Goal: Task Accomplishment & Management: Use online tool/utility

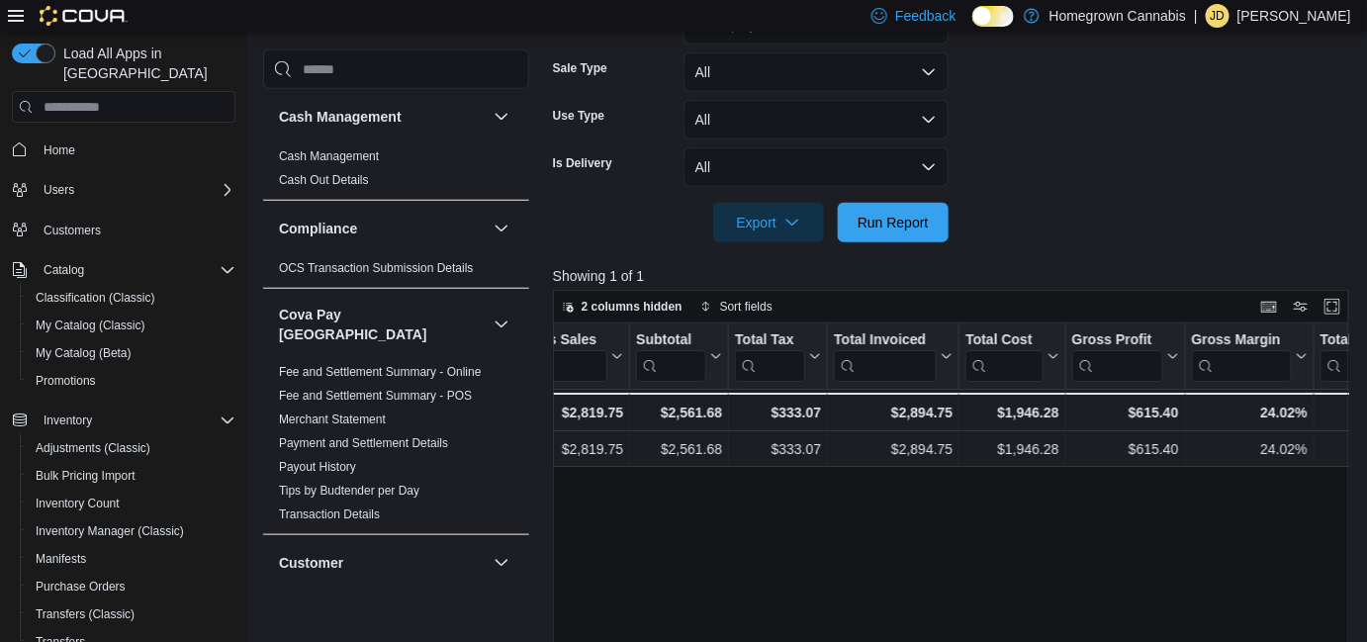
click at [87, 136] on span "Home" at bounding box center [136, 148] width 200 height 25
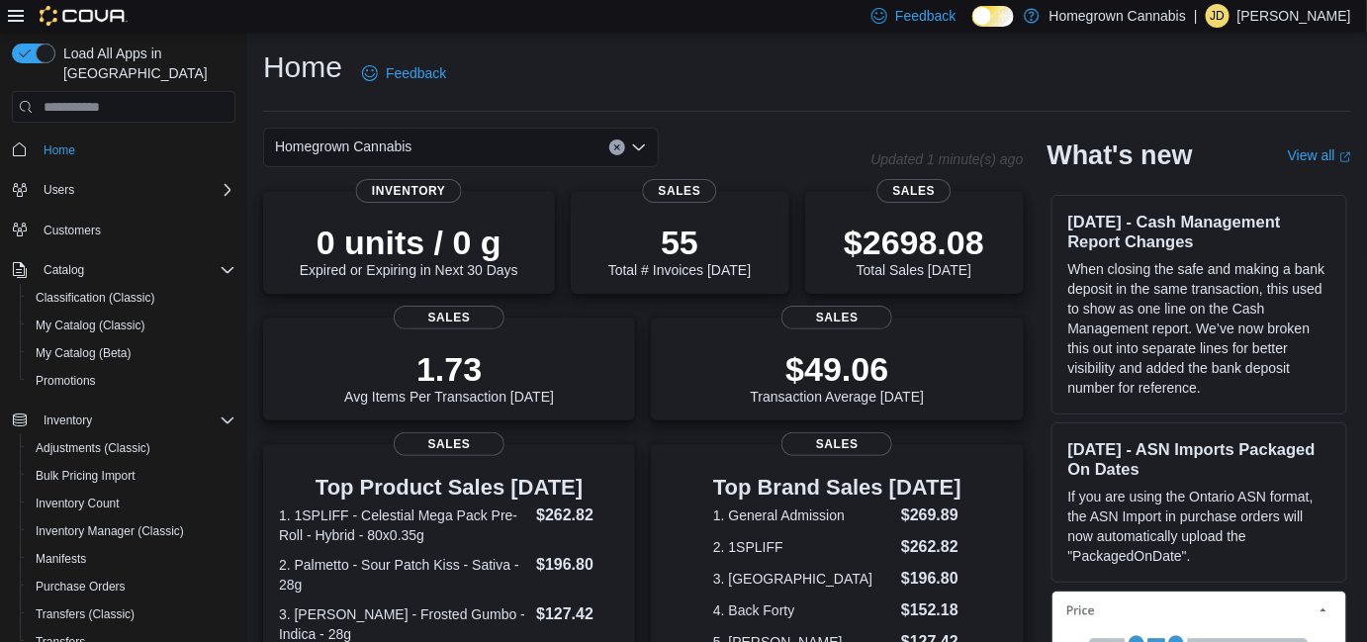
click at [435, 151] on div "Homegrown Cannabis" at bounding box center [461, 148] width 396 height 40
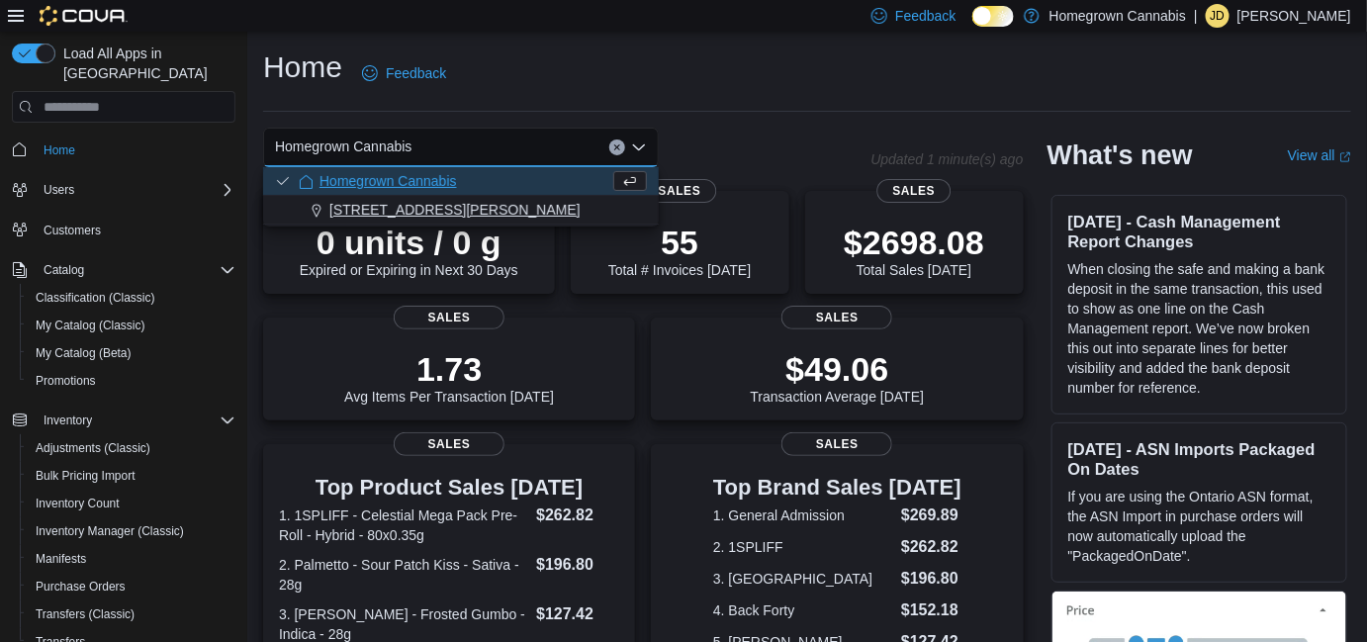
click at [430, 202] on span "[STREET_ADDRESS][PERSON_NAME]" at bounding box center [454, 210] width 251 height 20
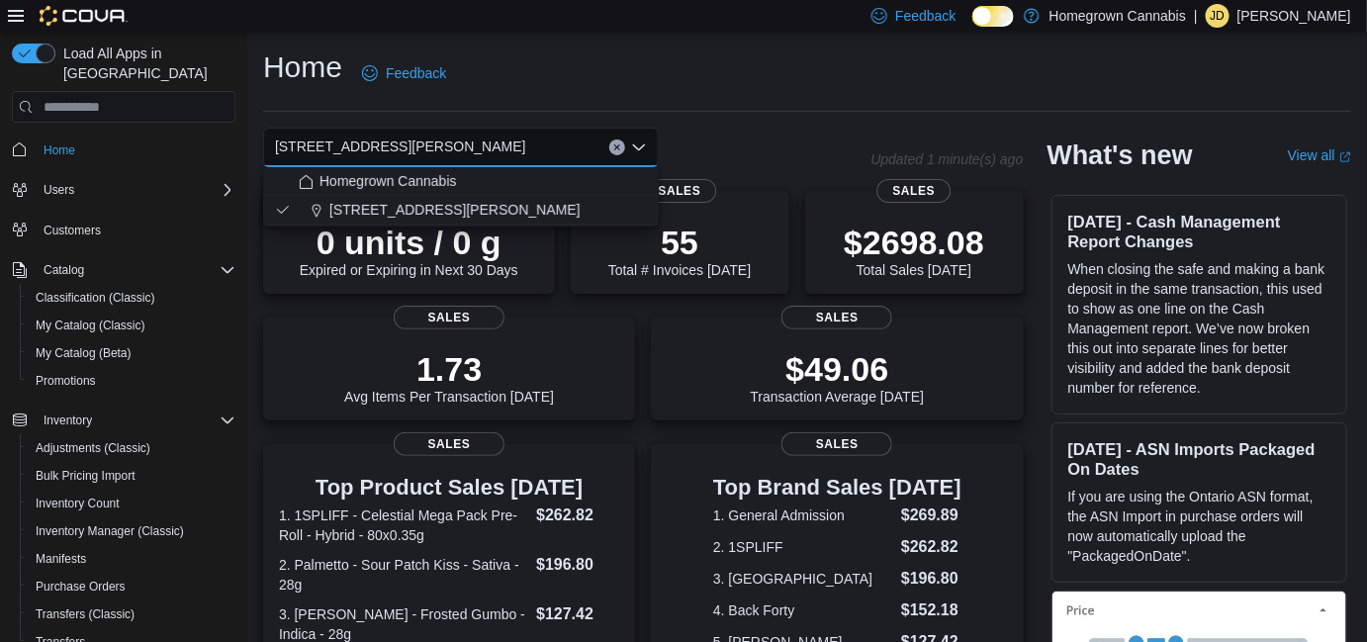
click at [575, 87] on div "Home Feedback" at bounding box center [807, 72] width 1088 height 51
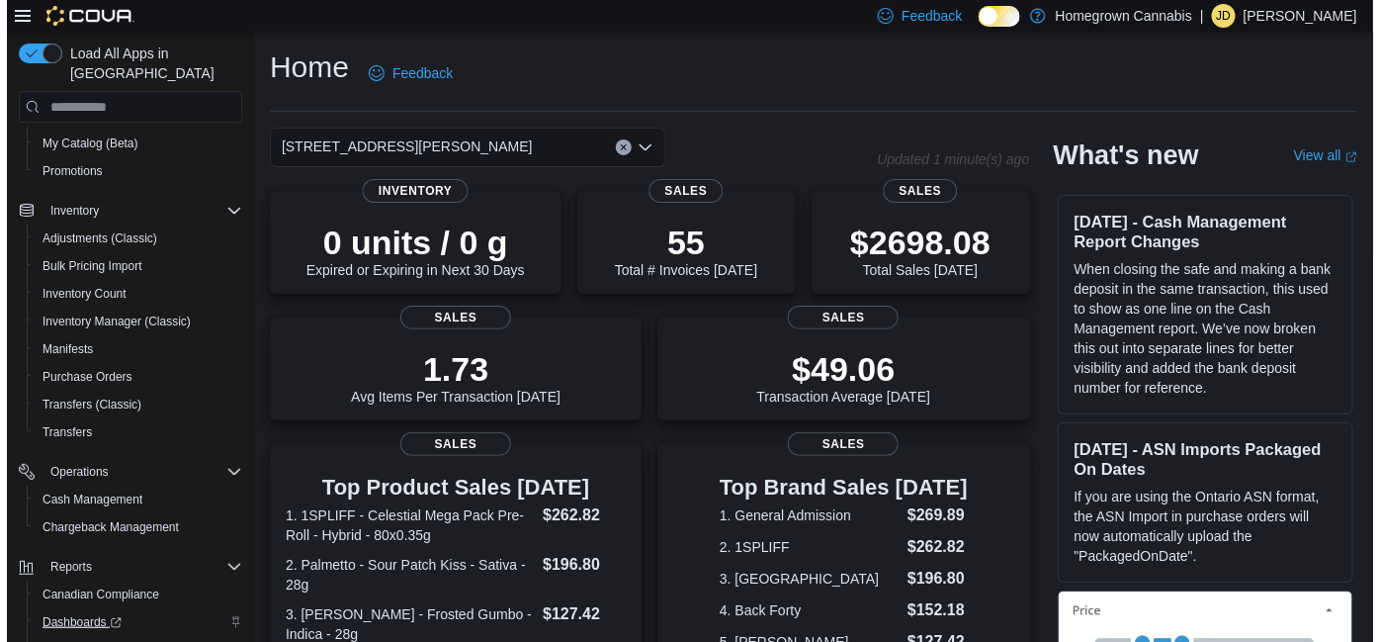
scroll to position [295, 0]
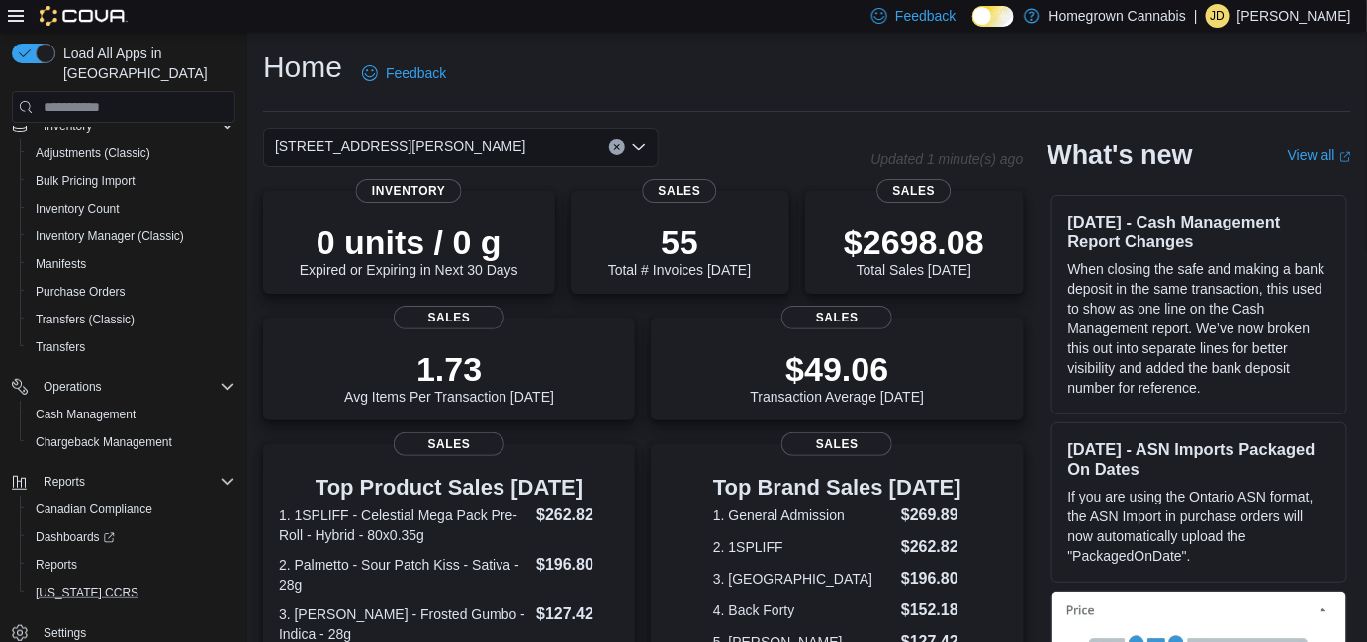
click at [64, 578] on button "[US_STATE] CCRS" at bounding box center [131, 592] width 223 height 28
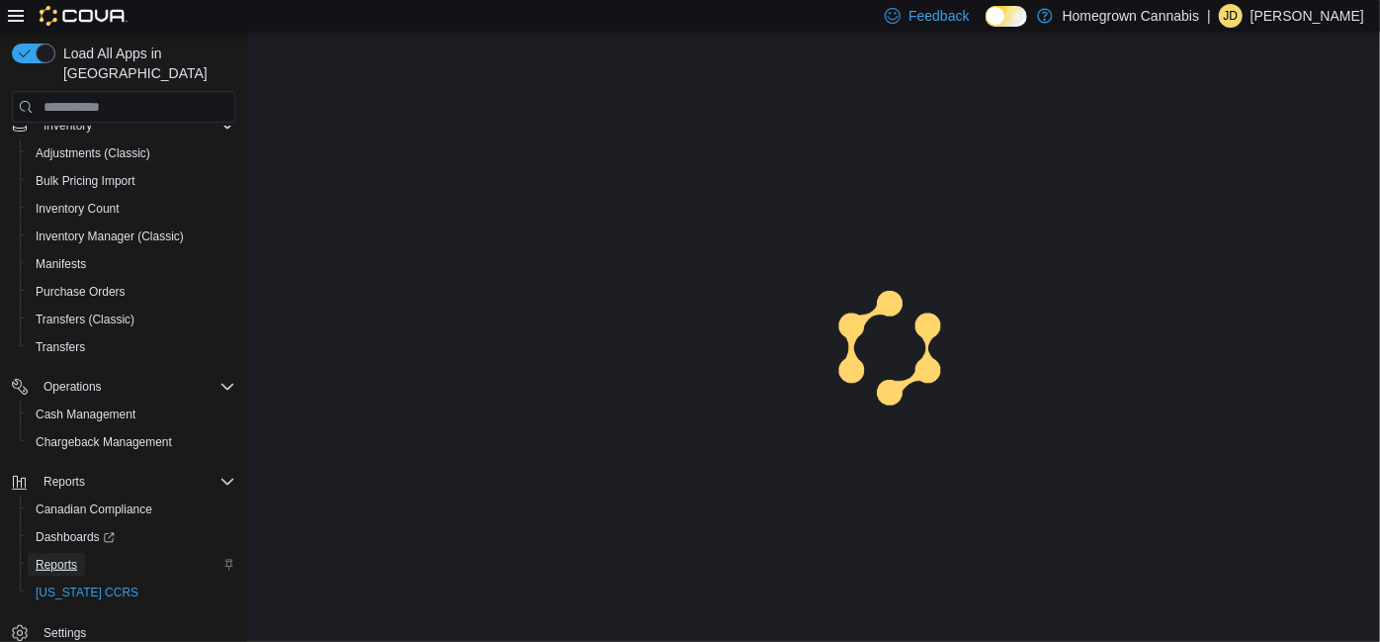
drag, startPoint x: 64, startPoint y: 558, endPoint x: 61, endPoint y: 544, distance: 14.2
click at [61, 557] on span "Reports" at bounding box center [57, 565] width 42 height 16
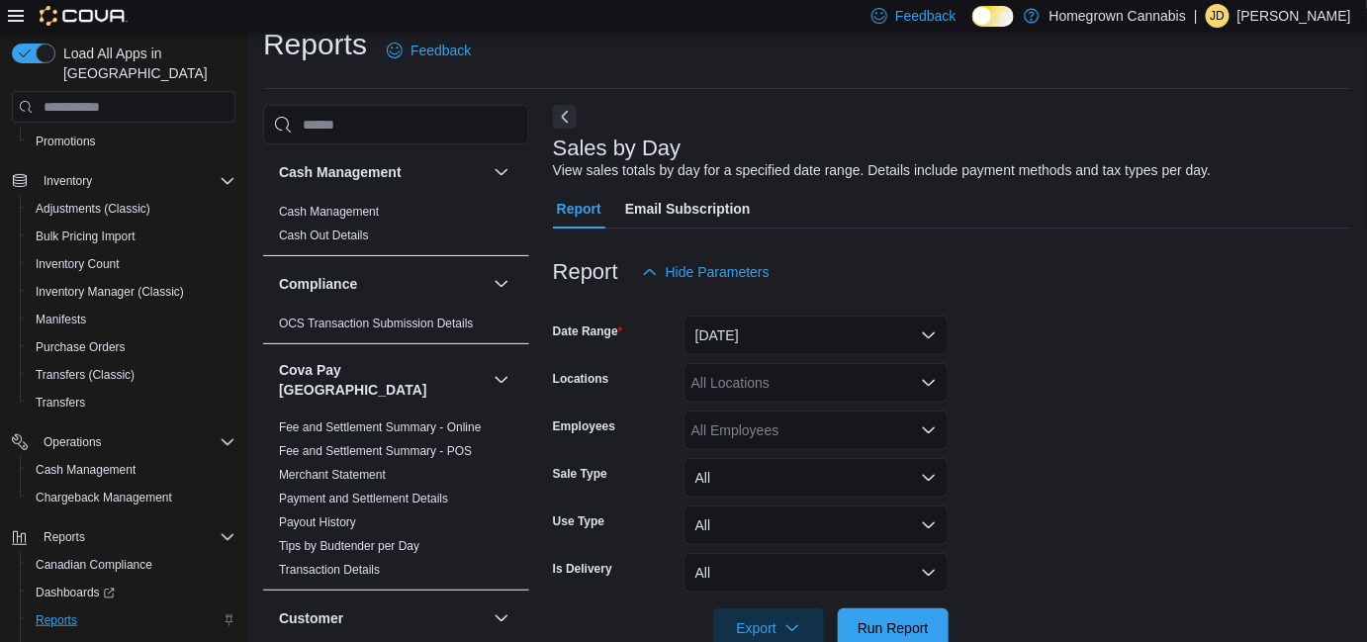
scroll to position [44, 0]
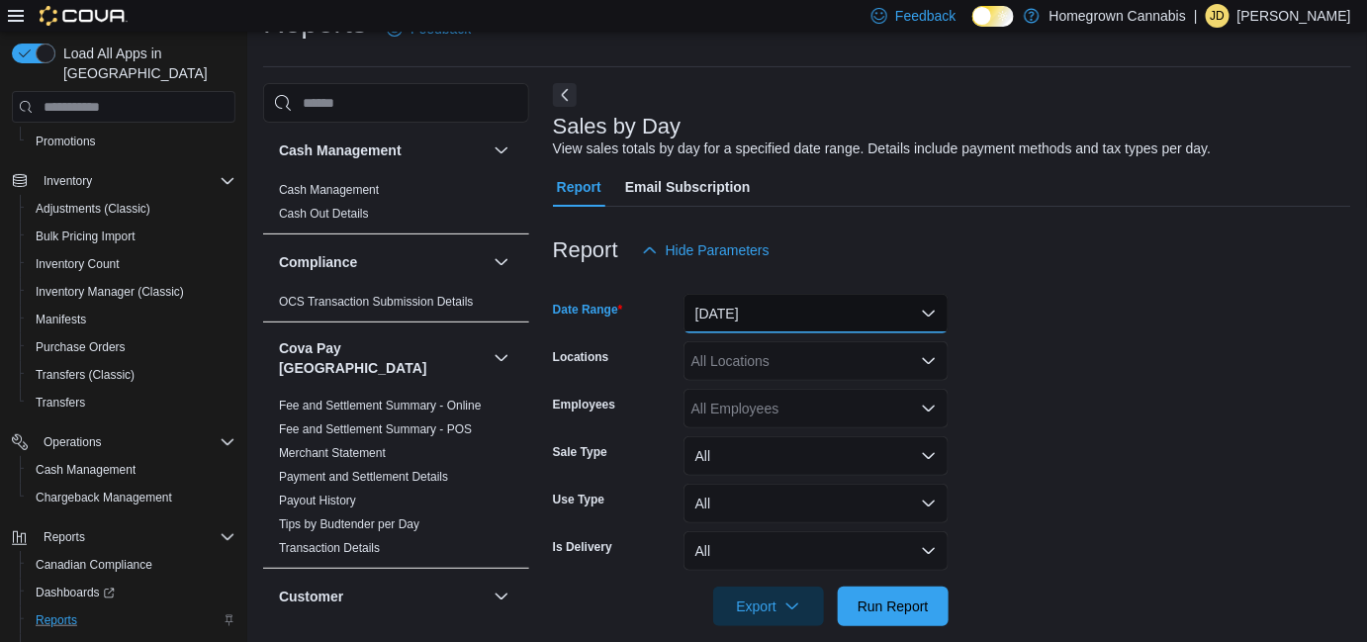
click at [829, 305] on button "[DATE]" at bounding box center [815, 314] width 265 height 40
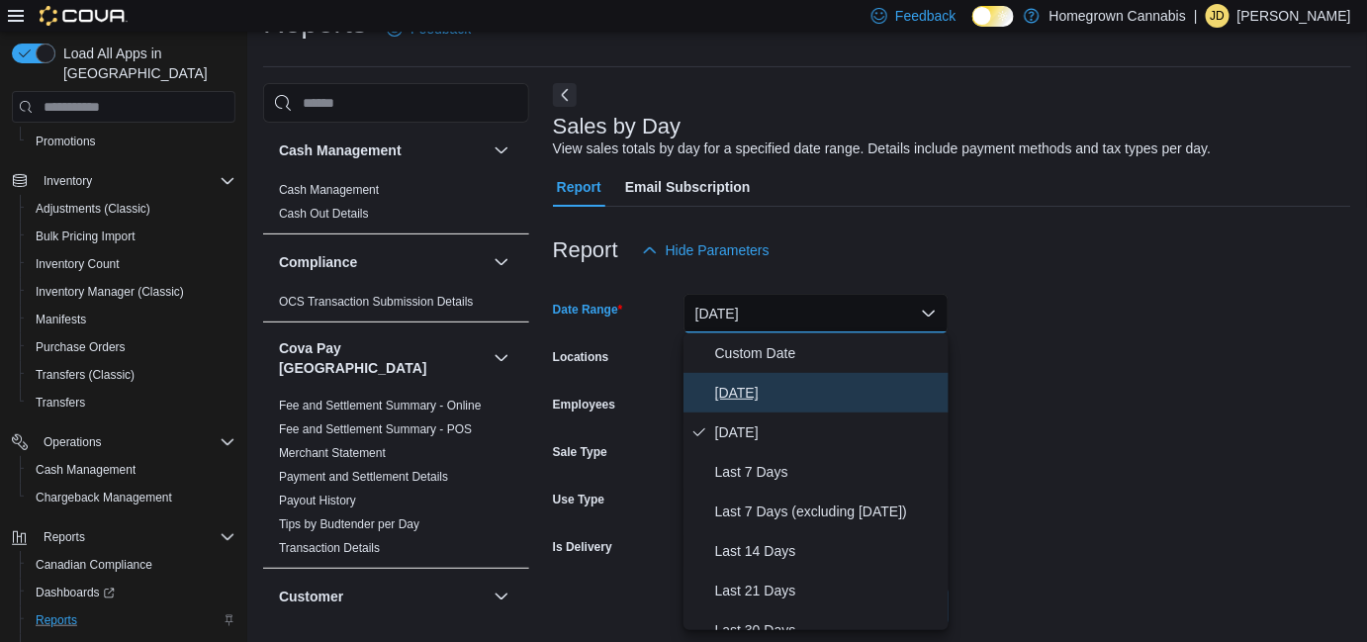
click at [793, 398] on span "[DATE]" at bounding box center [827, 393] width 225 height 24
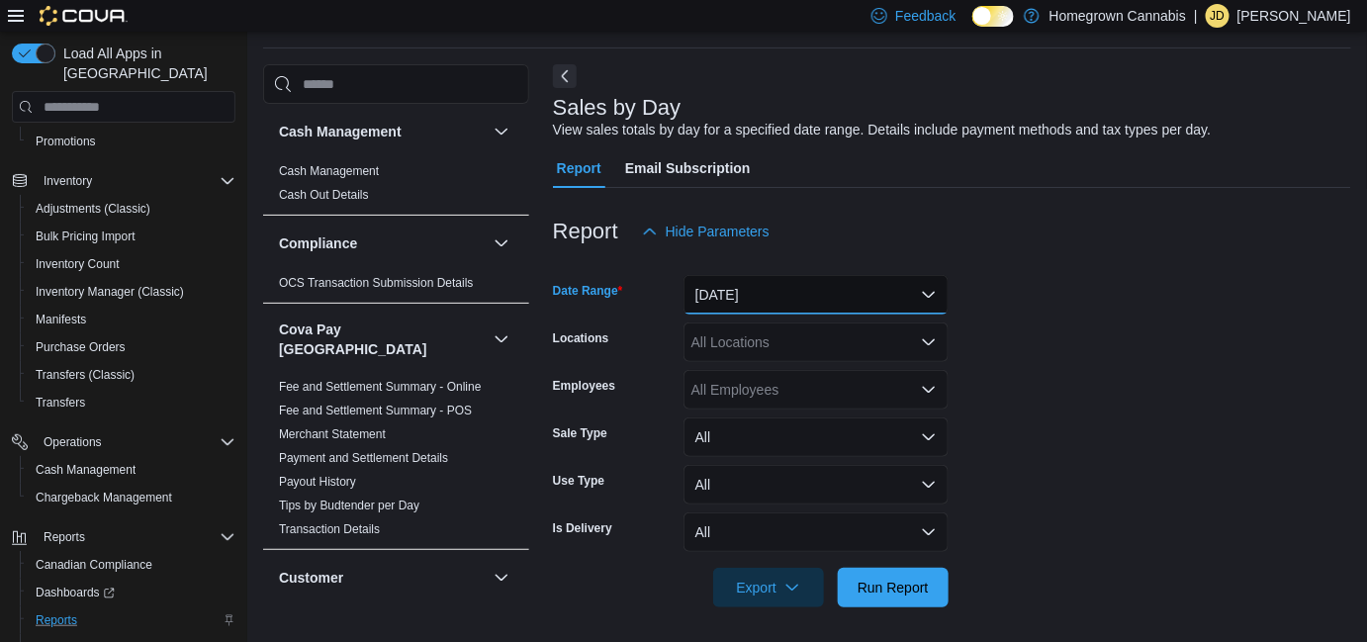
scroll to position [68, 0]
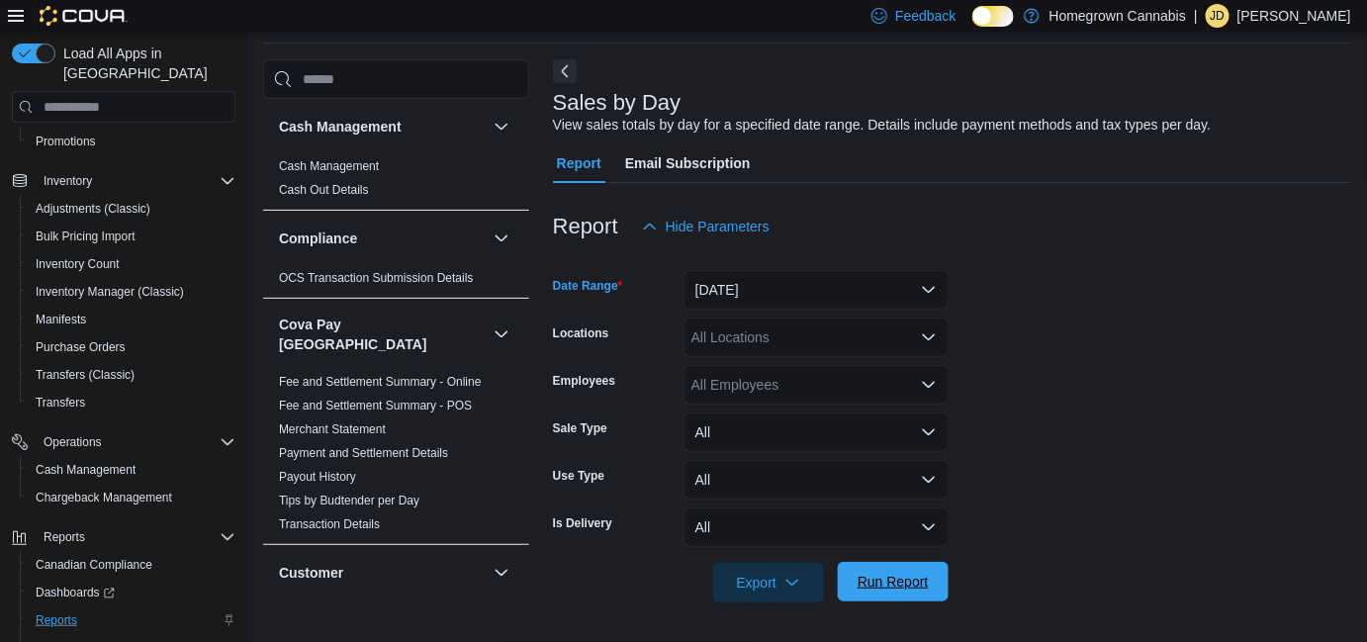
click at [862, 579] on span "Run Report" at bounding box center [892, 582] width 71 height 20
click at [779, 577] on icon "button" at bounding box center [784, 582] width 16 height 16
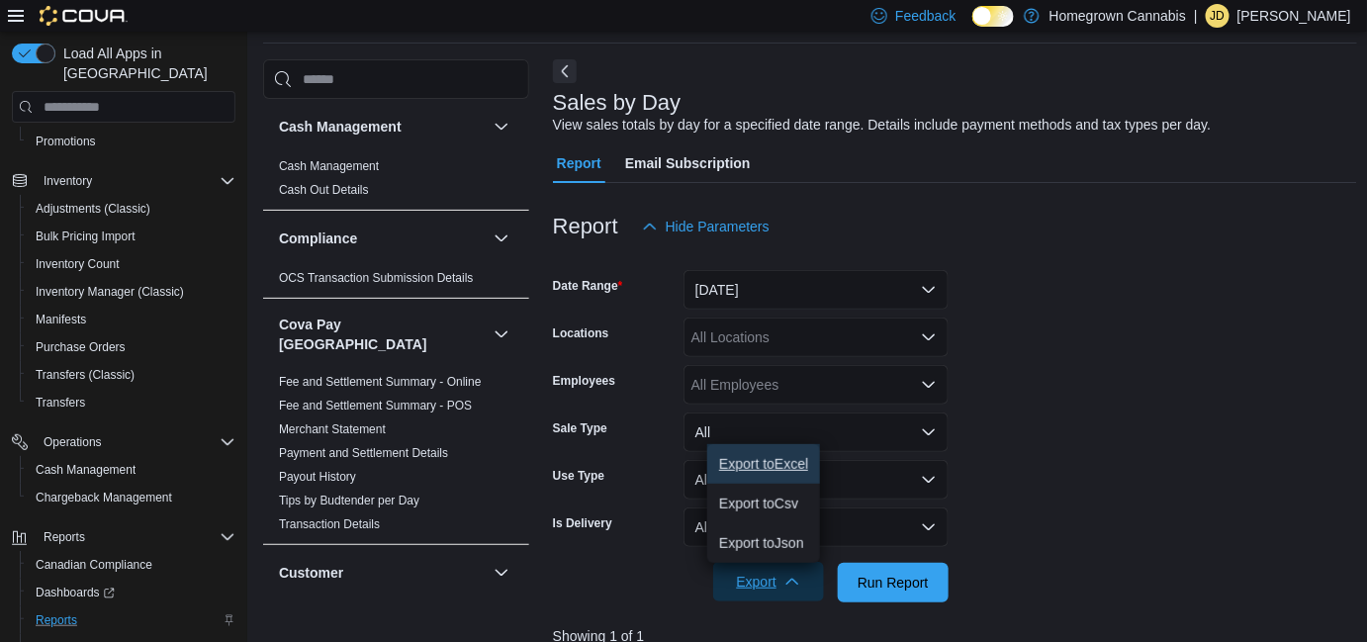
click at [759, 469] on span "Export to Excel" at bounding box center [763, 464] width 89 height 16
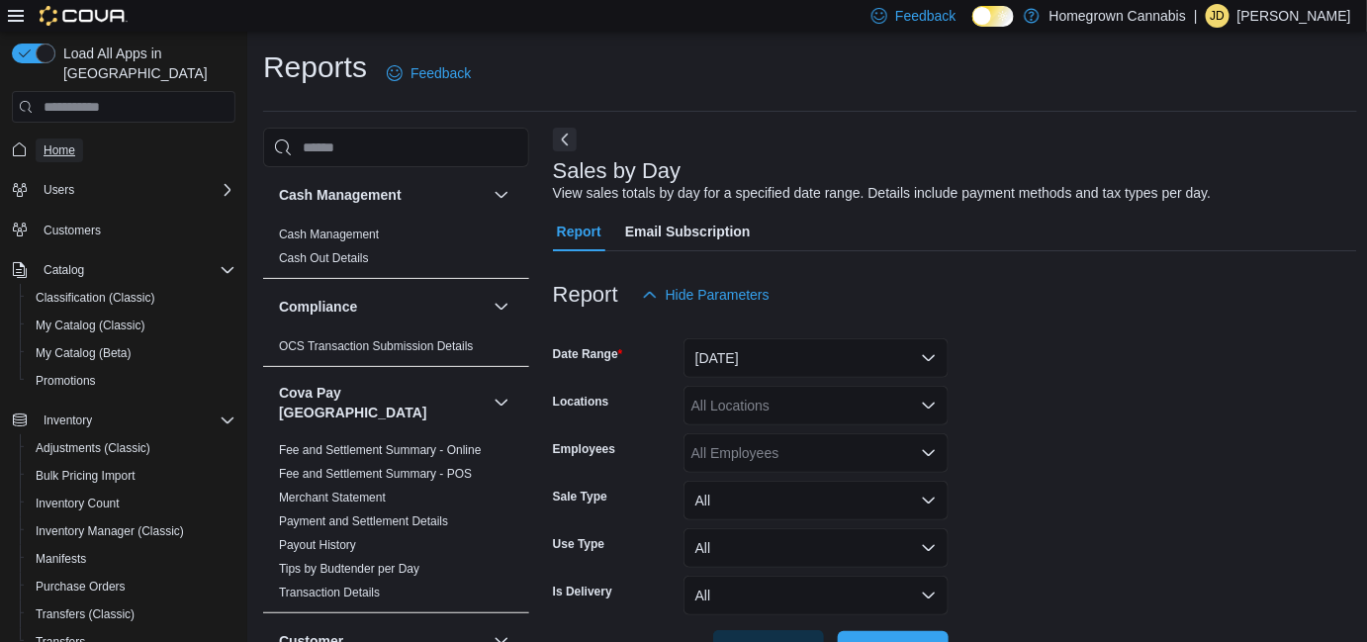
click at [59, 142] on span "Home" at bounding box center [60, 150] width 32 height 16
